Goal: Find specific page/section: Find specific page/section

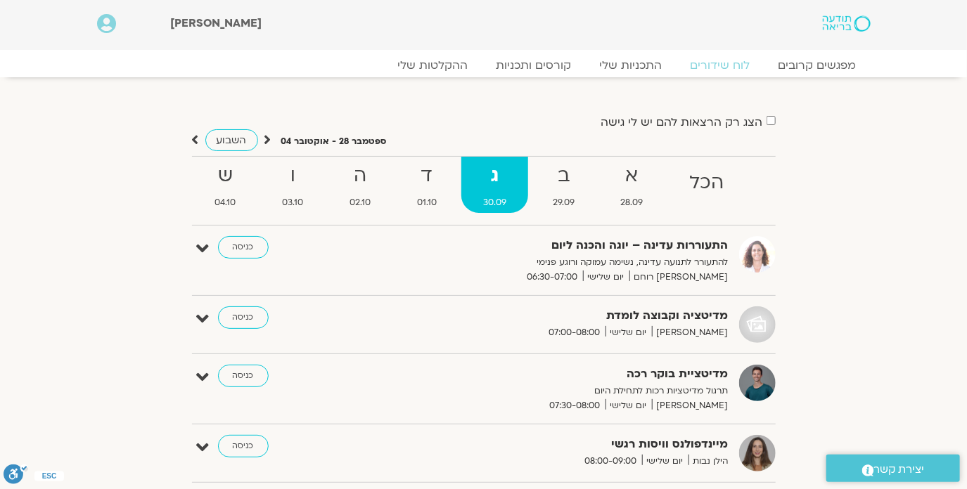
drag, startPoint x: 0, startPoint y: 0, endPoint x: 36, endPoint y: 169, distance: 172.5
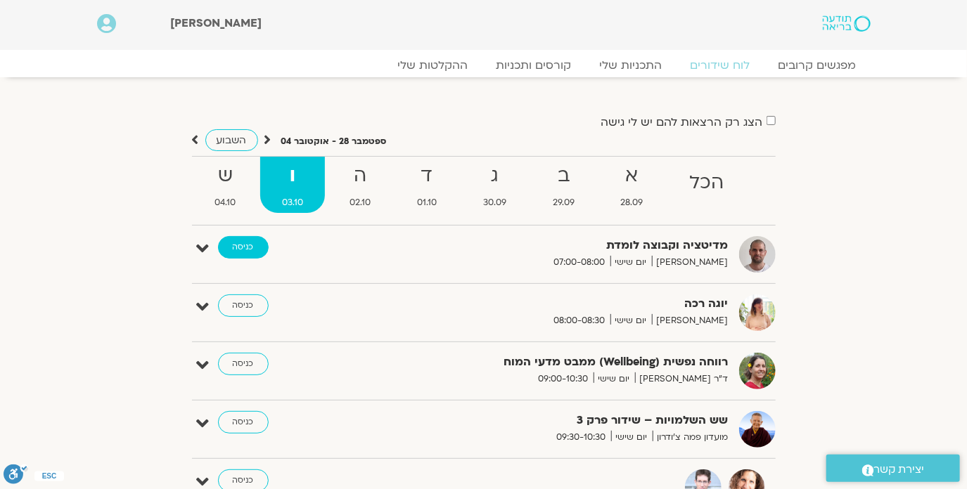
click at [236, 244] on link "כניסה" at bounding box center [243, 247] width 51 height 23
